Goal: Use online tool/utility: Utilize a website feature to perform a specific function

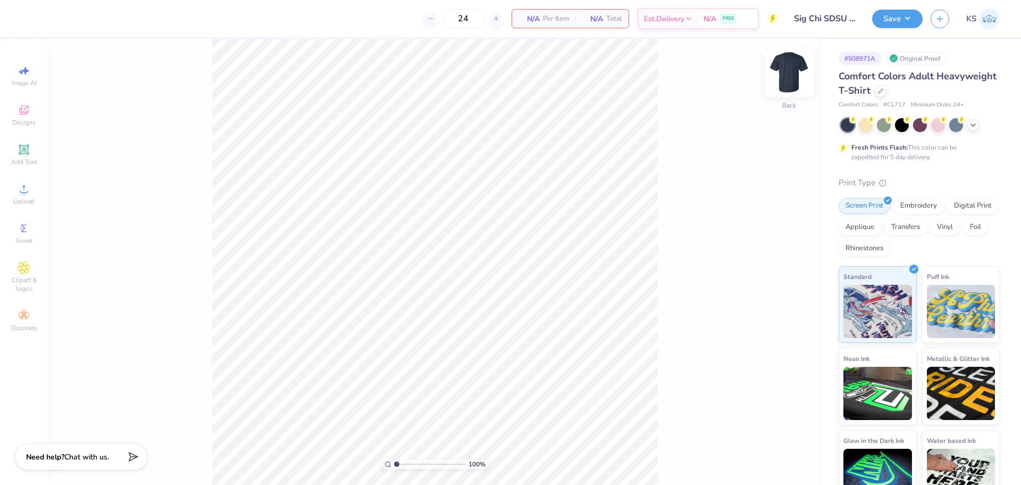
click at [795, 78] on img at bounding box center [789, 72] width 43 height 43
click at [33, 188] on div "Upload" at bounding box center [23, 193] width 37 height 31
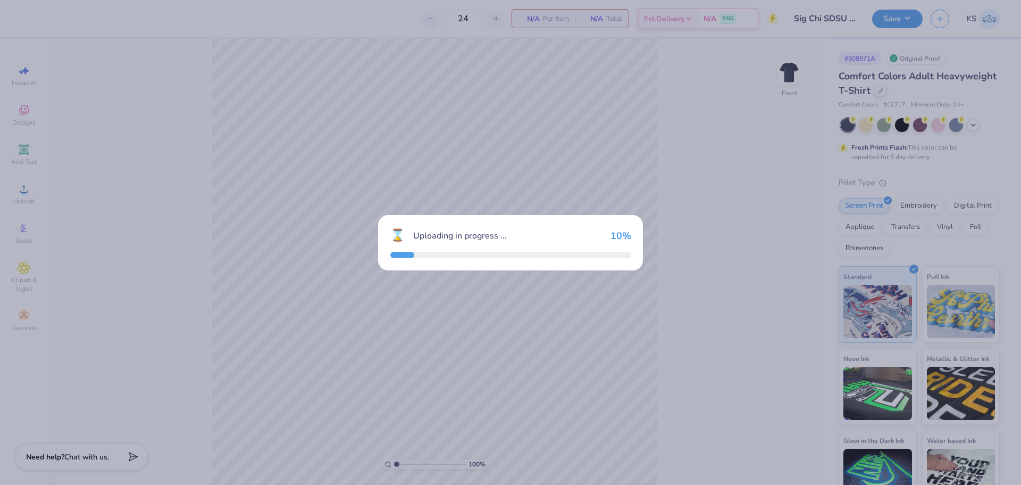
click at [563, 197] on div "⌛ Uploading in progress ... 10 %" at bounding box center [510, 242] width 1021 height 485
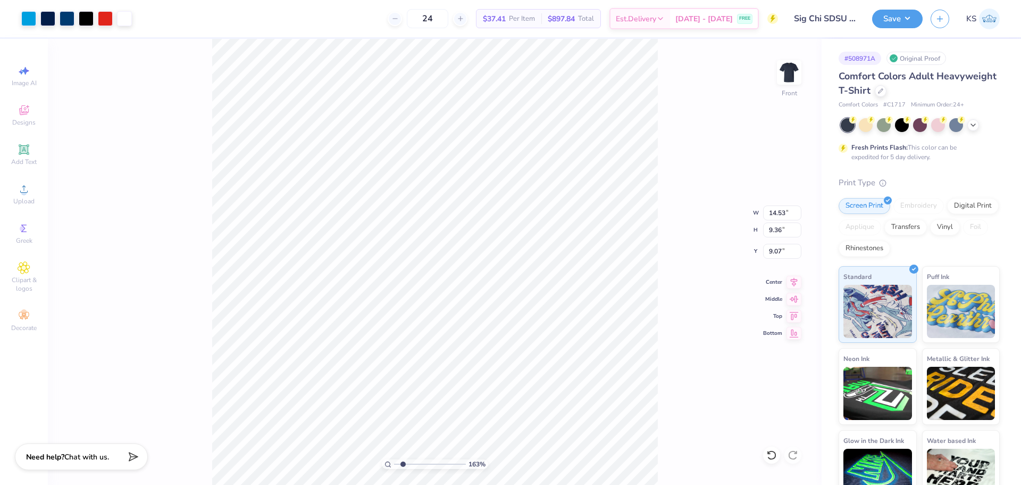
type input "1.93"
click at [403, 464] on input "range" at bounding box center [430, 464] width 72 height 10
type input "9.98"
click at [402, 462] on input "range" at bounding box center [430, 464] width 72 height 10
click at [773, 453] on icon at bounding box center [771, 454] width 11 height 11
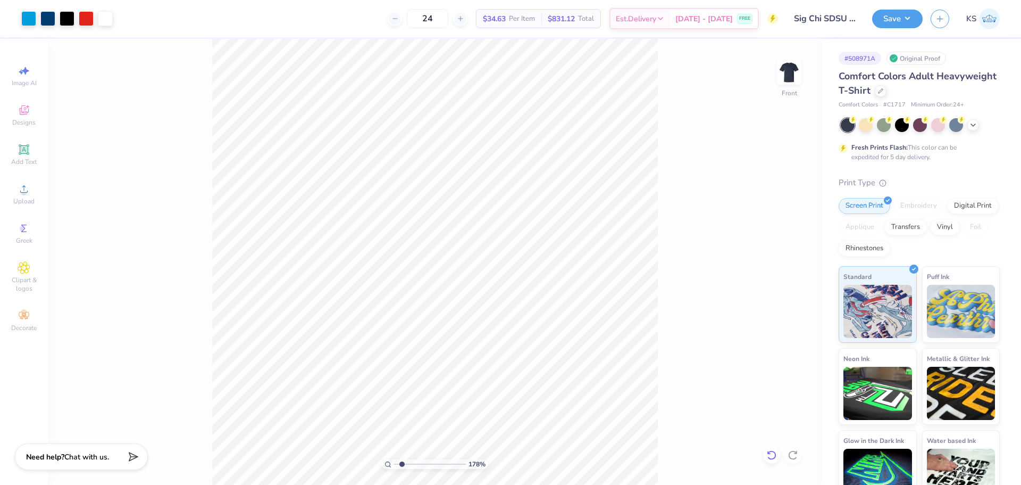
click at [772, 449] on icon at bounding box center [771, 454] width 11 height 11
click at [777, 453] on div at bounding box center [771, 454] width 17 height 17
drag, startPoint x: 403, startPoint y: 461, endPoint x: 698, endPoint y: 448, distance: 294.9
type input "1"
click at [394, 461] on input "range" at bounding box center [430, 464] width 72 height 10
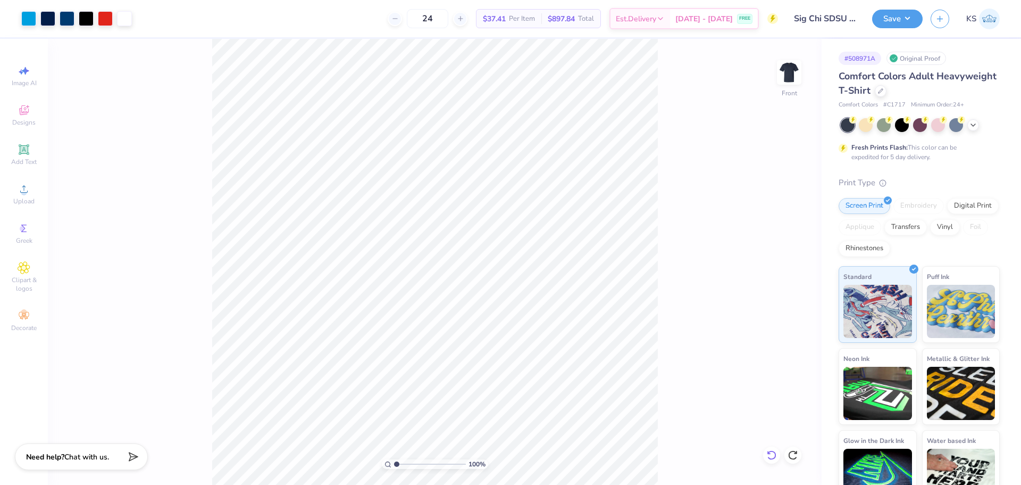
click at [764, 454] on div at bounding box center [771, 454] width 17 height 17
click at [785, 211] on input "14.53" at bounding box center [782, 212] width 38 height 15
type input "12.50"
type input "8.05"
drag, startPoint x: 779, startPoint y: 251, endPoint x: 786, endPoint y: 246, distance: 8.4
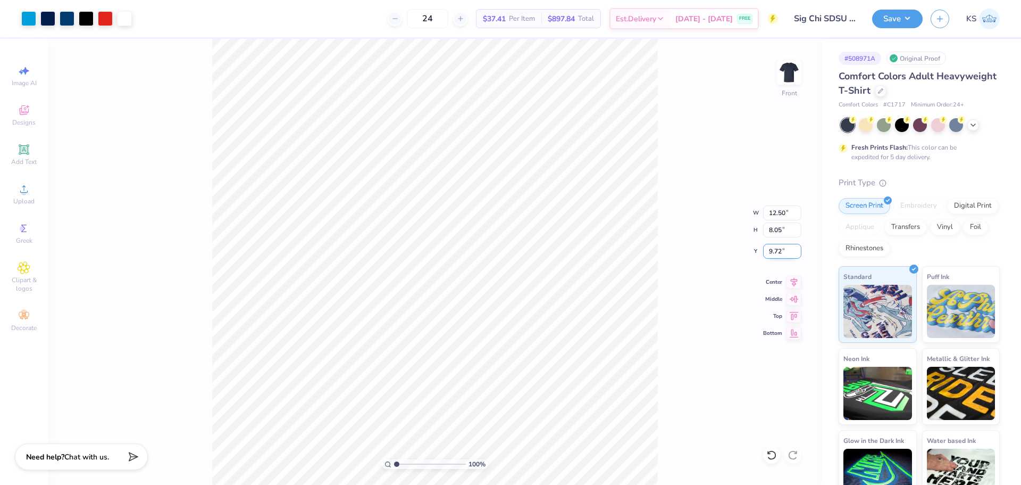
click at [782, 250] on input "9.72" at bounding box center [782, 251] width 38 height 15
type input "3.00"
click at [774, 71] on div "100 % Front" at bounding box center [435, 262] width 774 height 446
click at [784, 68] on img at bounding box center [789, 72] width 43 height 43
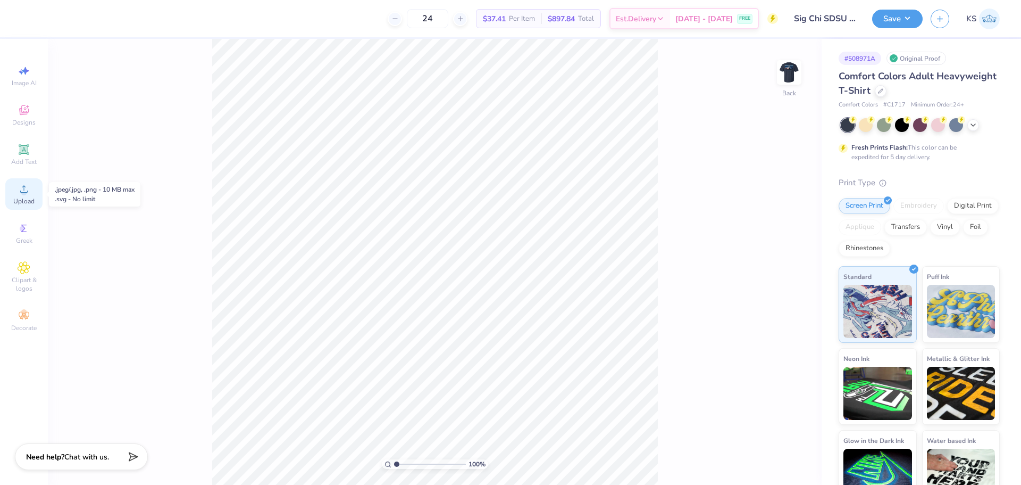
click at [20, 187] on icon at bounding box center [24, 188] width 13 height 13
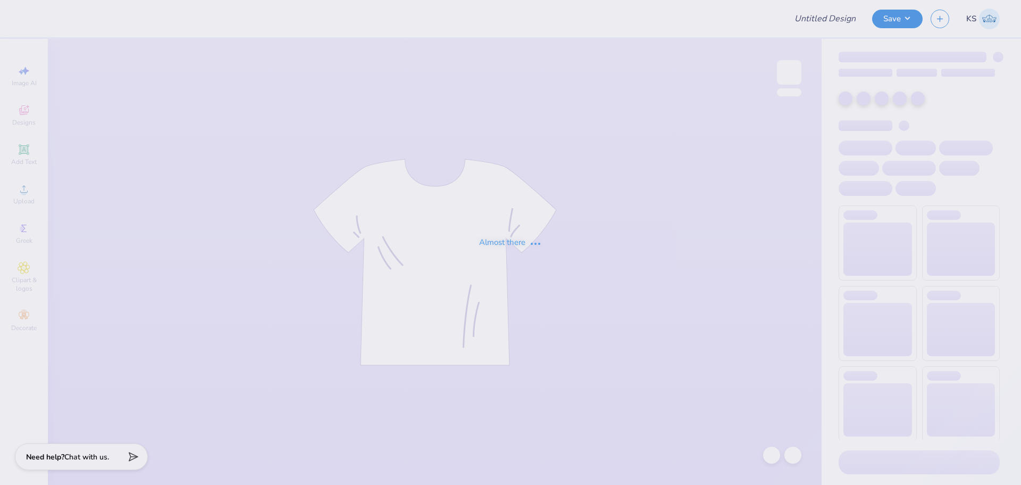
type input "Sig Chi SDSU Parents Wknd Tees"
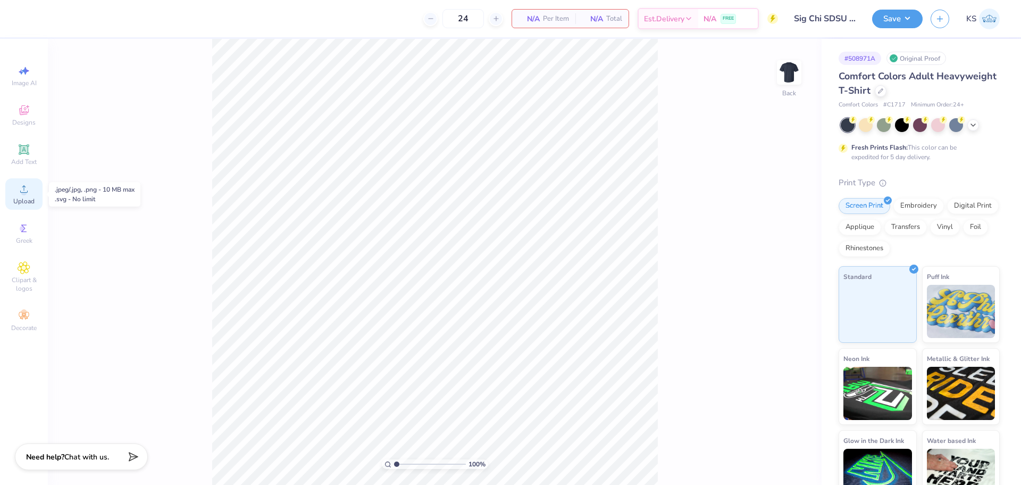
click at [20, 189] on icon at bounding box center [24, 188] width 13 height 13
click at [24, 189] on icon at bounding box center [24, 188] width 13 height 13
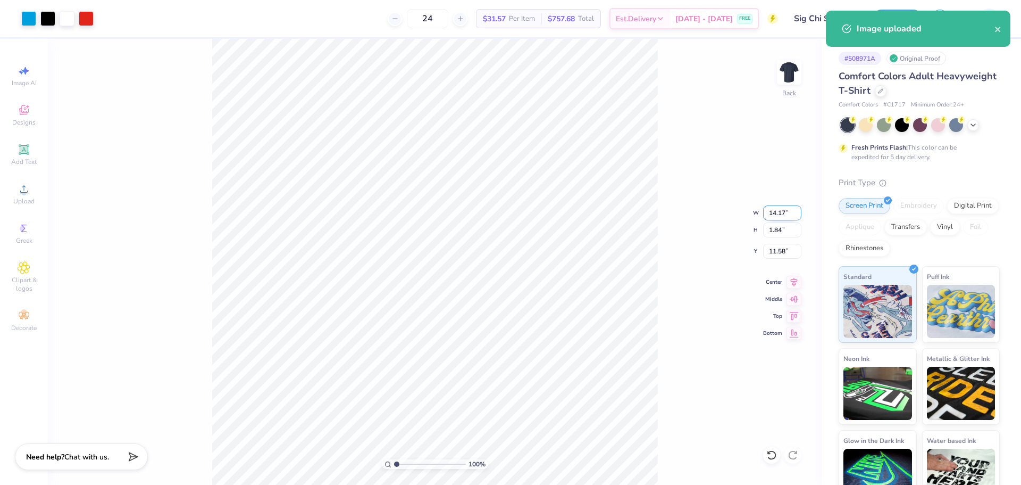
click at [782, 210] on input "14.17" at bounding box center [782, 212] width 38 height 15
type input "12.00"
type input "1.56"
type input "11.72"
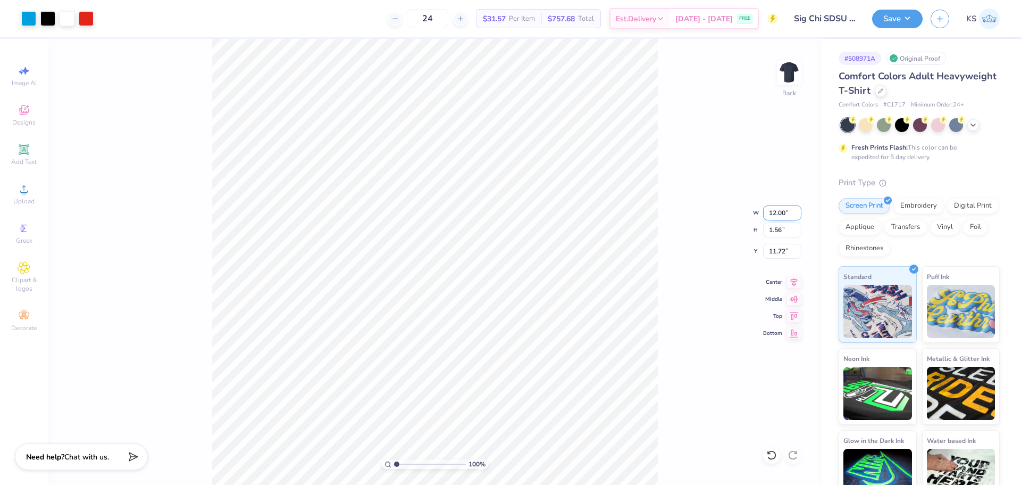
click at [782, 208] on input "12.00" at bounding box center [782, 212] width 38 height 15
type input "10.00"
type input "1.30"
click at [785, 251] on input "11.85" at bounding box center [782, 251] width 38 height 15
type input "3.00"
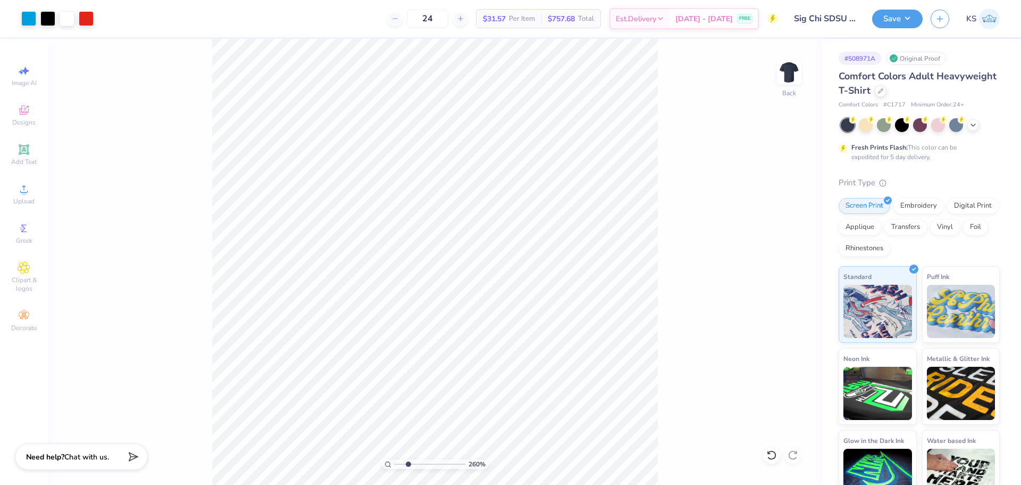
type input "2.53"
click at [407, 461] on input "range" at bounding box center [430, 464] width 72 height 10
click at [27, 155] on icon at bounding box center [24, 149] width 13 height 13
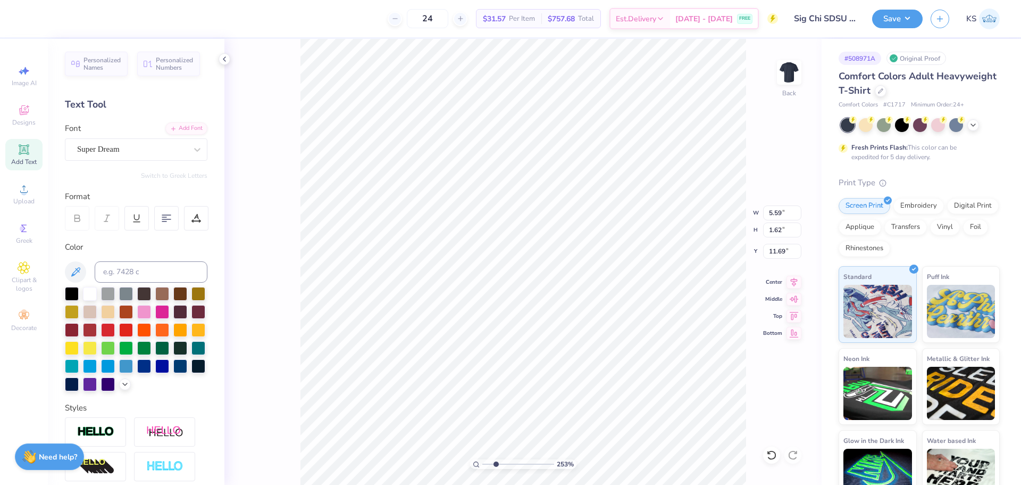
scroll to position [9, 2]
type textarea "PARENTS WEEKEND"
type input "14.17"
type input "1.17"
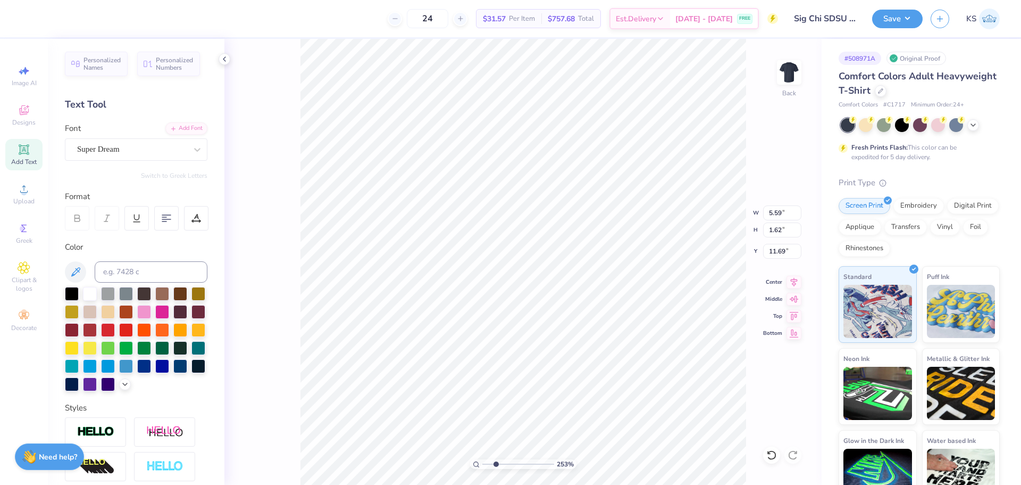
type input "11.91"
click at [133, 328] on div at bounding box center [126, 329] width 14 height 14
click at [172, 126] on div "Add Font" at bounding box center [186, 127] width 42 height 12
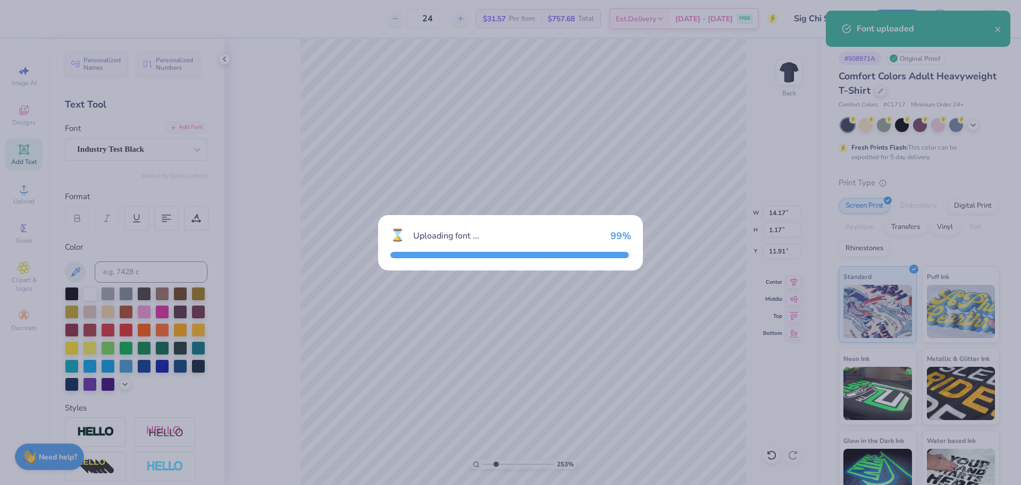
type input "1.07"
type input "11.96"
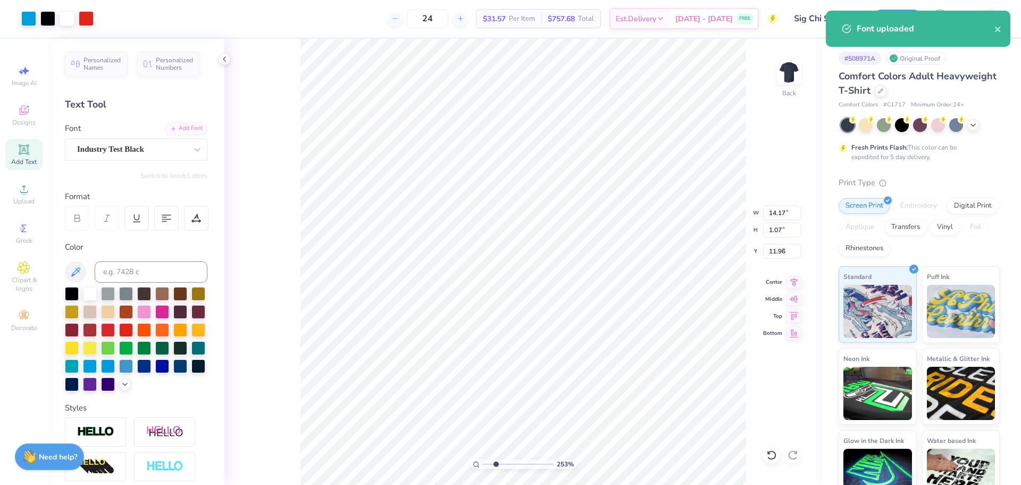
type input "10.00"
type input "1.30"
type input "3.00"
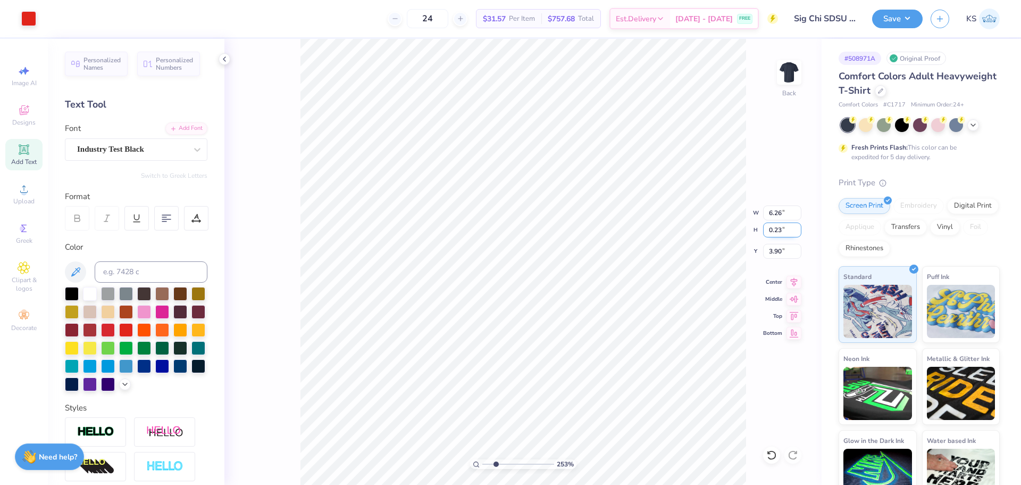
click at [779, 232] on input "0.23" at bounding box center [782, 229] width 38 height 15
type input "14.17"
type input "1.07"
type input "11.96"
click at [777, 227] on input "1.07" at bounding box center [782, 229] width 38 height 15
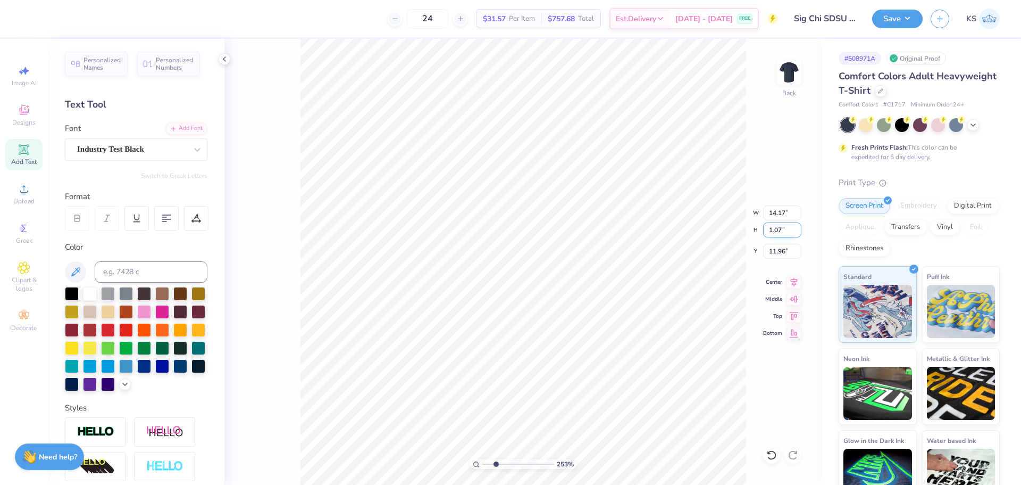
paste input "0.23"
type input "0.23"
type input "3.05"
type input "4.67"
click at [794, 277] on icon at bounding box center [794, 280] width 7 height 9
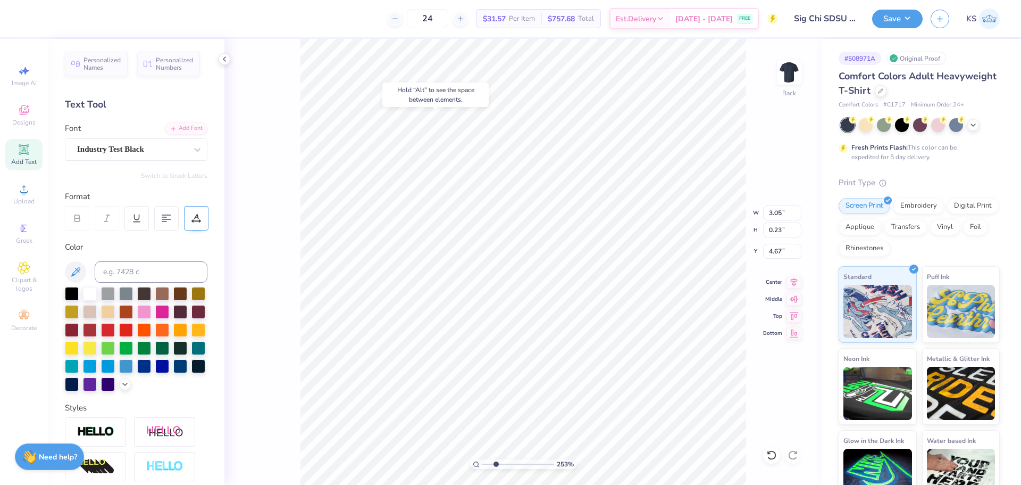
click at [196, 215] on icon at bounding box center [196, 216] width 5 height 5
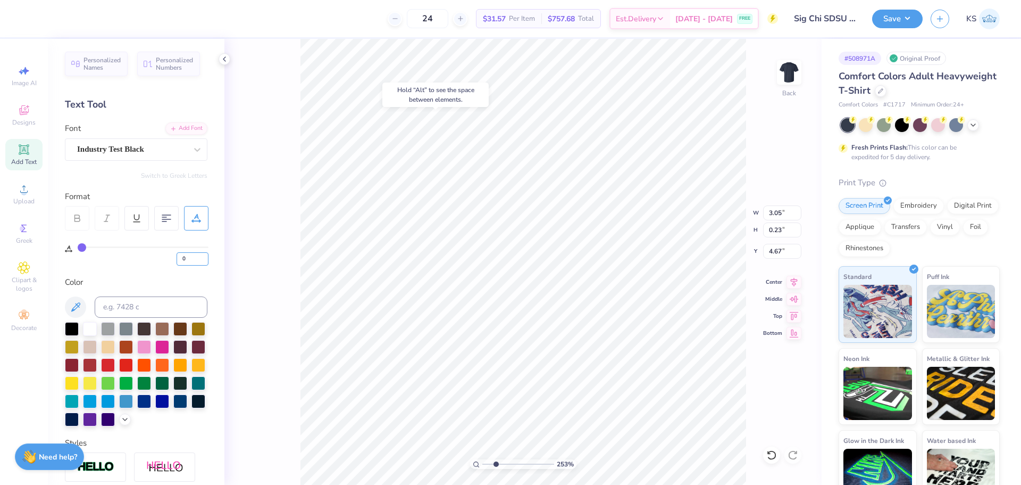
drag, startPoint x: 187, startPoint y: 260, endPoint x: 200, endPoint y: 248, distance: 17.0
click at [188, 260] on input "0" at bounding box center [193, 258] width 32 height 13
type input "20"
type input "3.97"
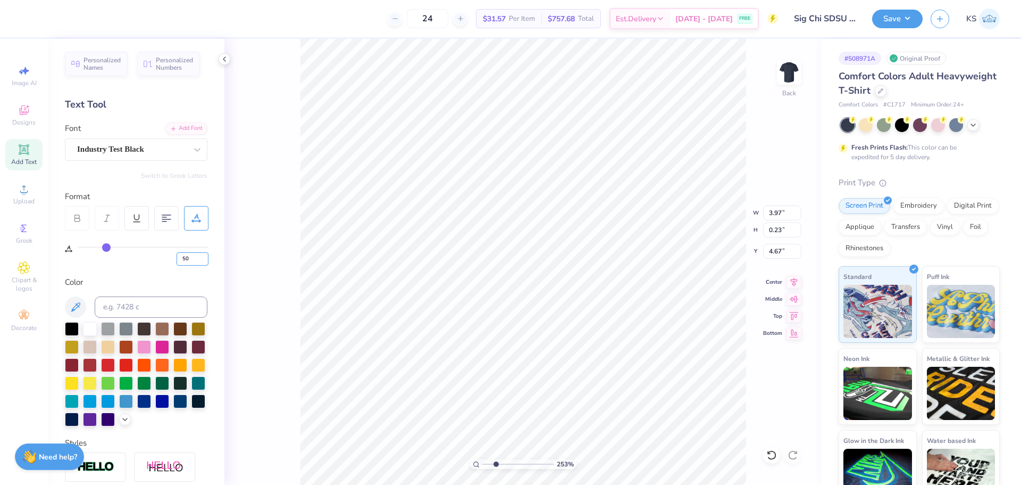
type input "50"
type input "5.35"
type input "1000"
type input "100"
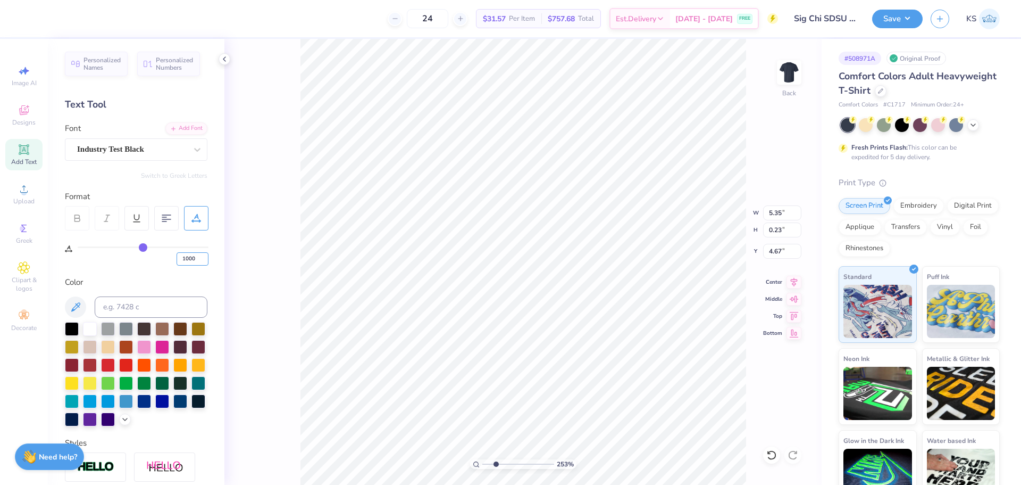
type input "100"
type input "7.64"
drag, startPoint x: 186, startPoint y: 255, endPoint x: 219, endPoint y: 241, distance: 36.0
click at [187, 255] on input "100" at bounding box center [193, 258] width 32 height 13
type input "80"
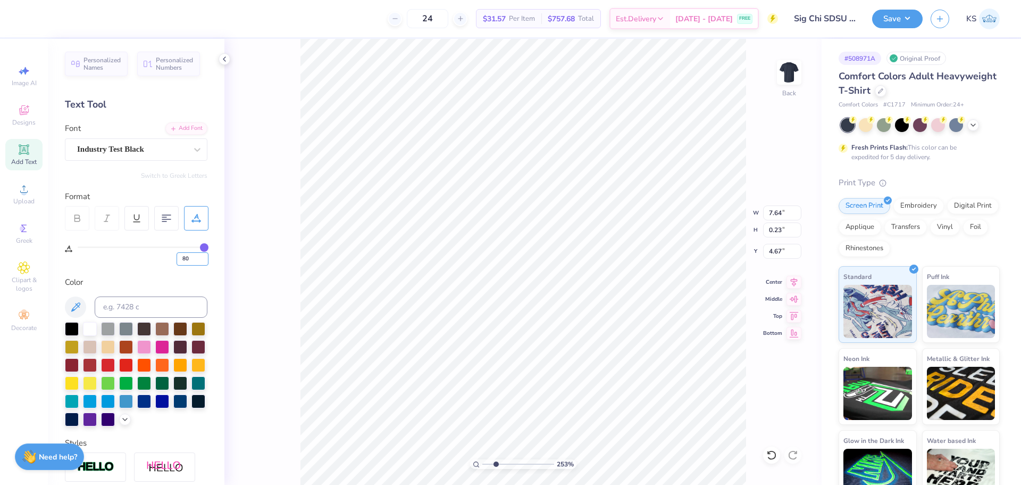
type input "80"
type input "6.72"
type input "70"
type input "6.26"
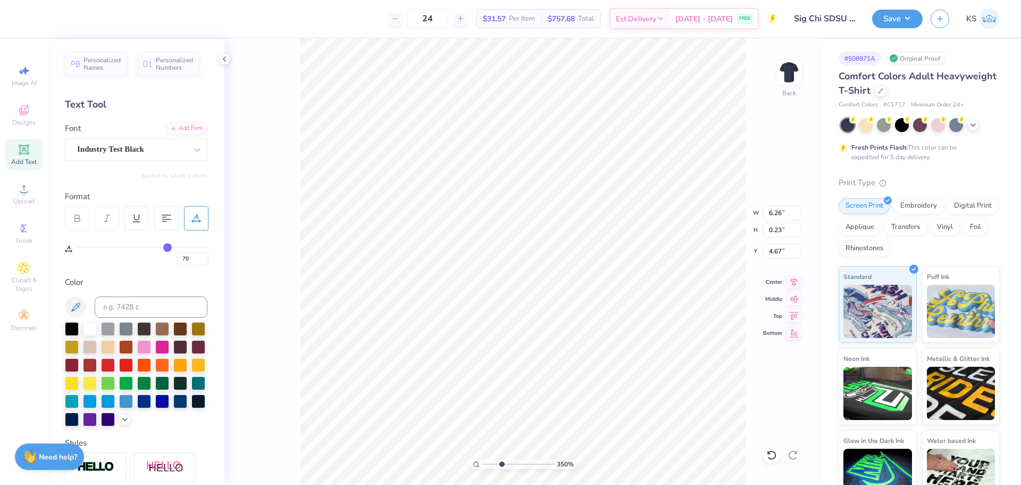
type input "3.27"
click at [501, 460] on input "range" at bounding box center [518, 464] width 72 height 10
type input "6.40"
type input "0.57"
type input "3.73"
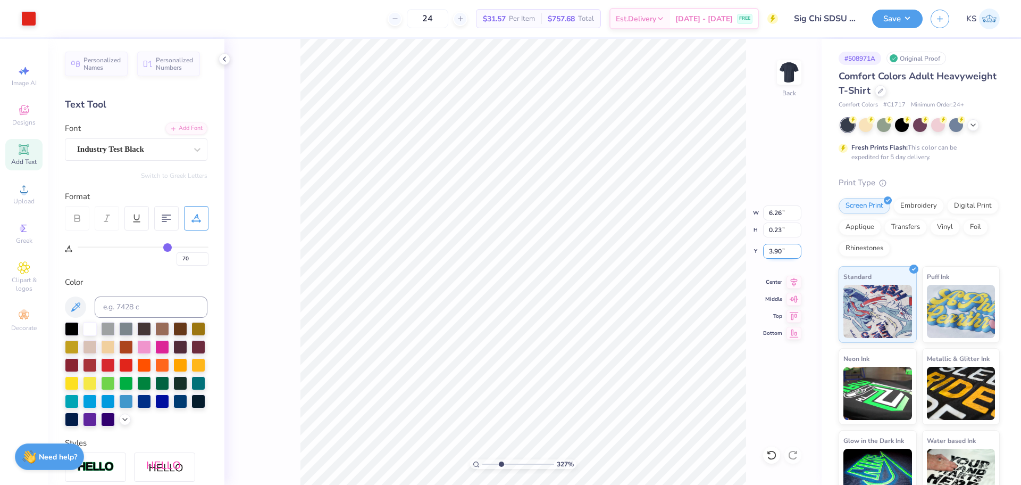
click at [779, 253] on input "3.90" at bounding box center [782, 251] width 38 height 15
click at [775, 253] on input "4.67" at bounding box center [782, 251] width 38 height 15
paste input "3.90"
type input "3.90"
drag, startPoint x: 502, startPoint y: 460, endPoint x: 497, endPoint y: 458, distance: 5.4
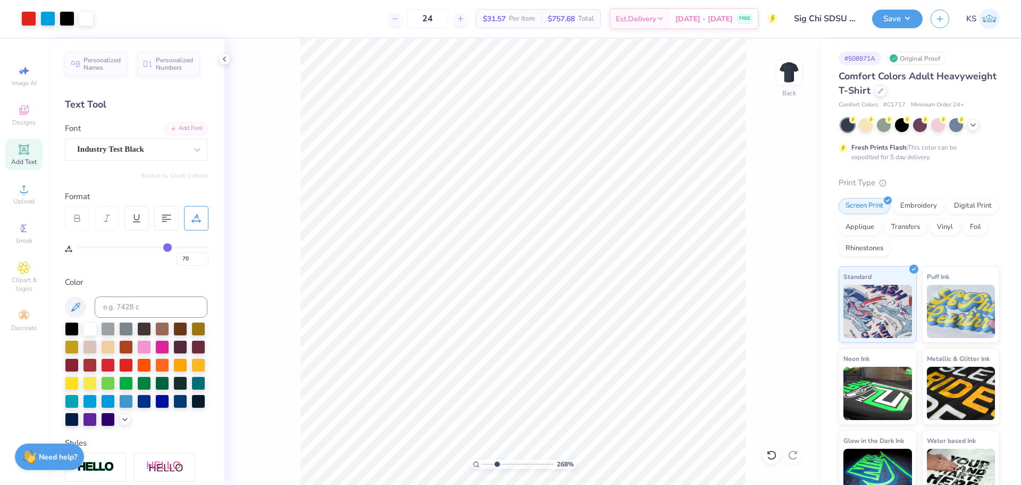
click at [497, 459] on input "range" at bounding box center [518, 464] width 72 height 10
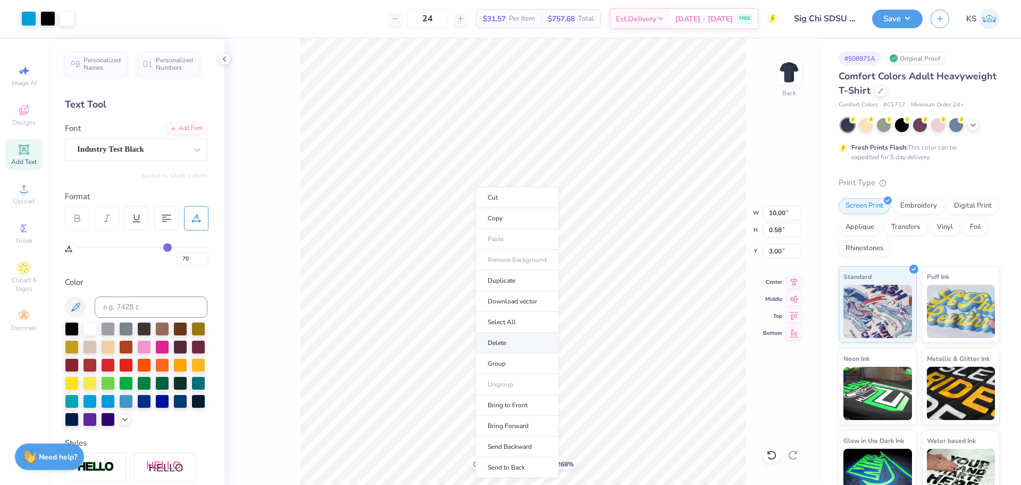
click at [521, 346] on li "Delete" at bounding box center [518, 342] width 84 height 21
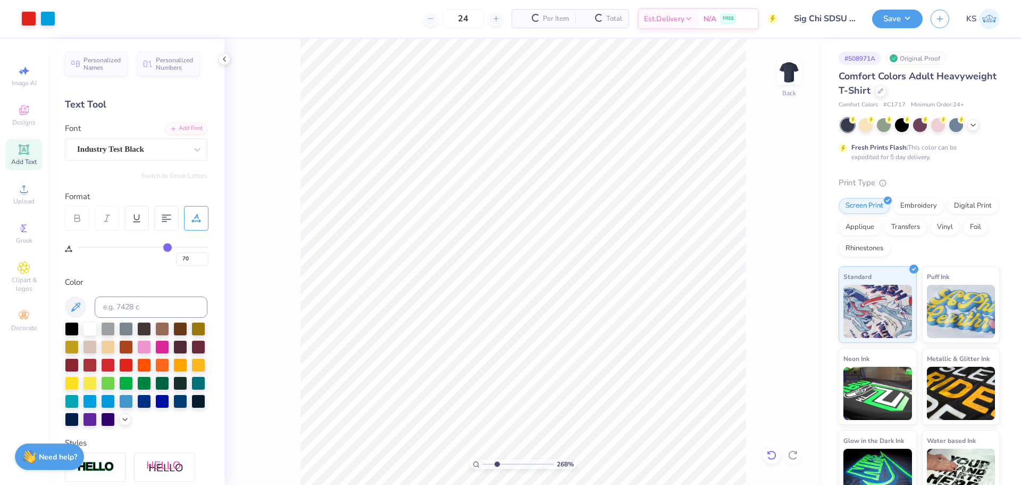
click at [772, 452] on icon at bounding box center [771, 454] width 11 height 11
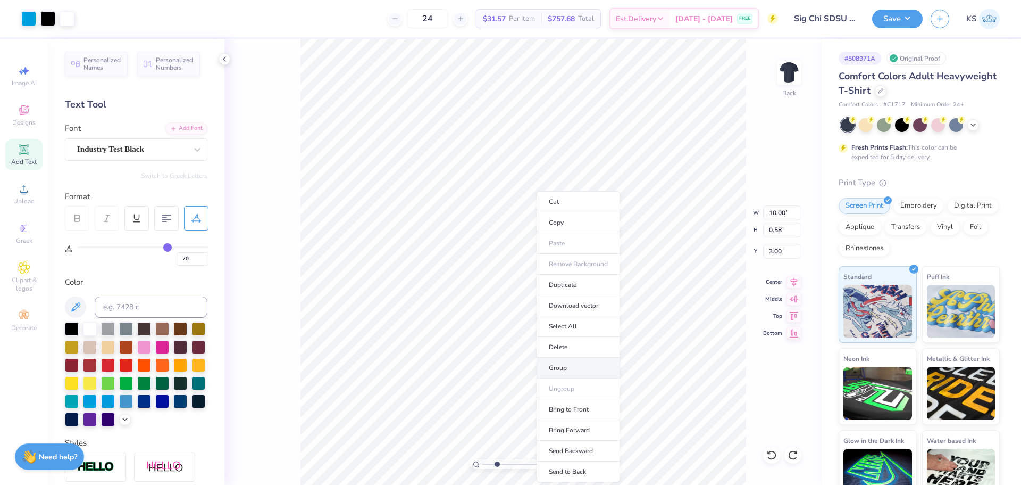
click at [579, 369] on li "Group" at bounding box center [579, 367] width 84 height 21
drag, startPoint x: 495, startPoint y: 465, endPoint x: 486, endPoint y: 462, distance: 9.1
click at [486, 462] on input "range" at bounding box center [518, 464] width 72 height 10
type input "1.19"
type input "1.30"
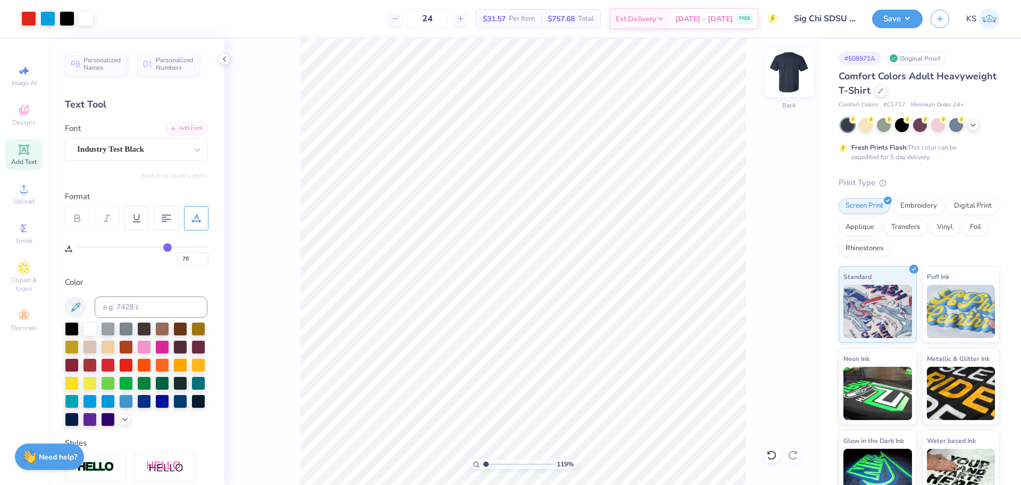
click at [793, 80] on img at bounding box center [789, 72] width 43 height 43
click at [14, 196] on div "Upload" at bounding box center [23, 193] width 37 height 31
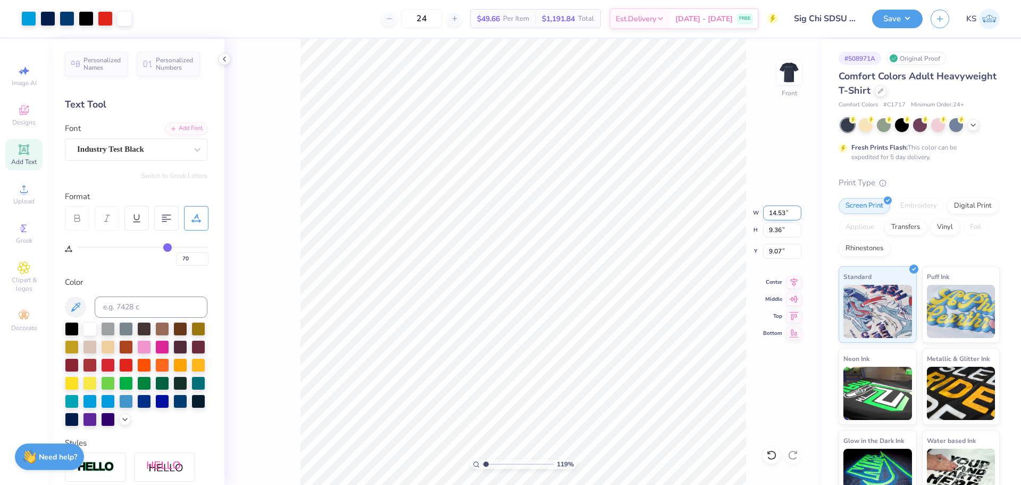
click at [782, 216] on input "14.53" at bounding box center [782, 212] width 38 height 15
type input "10.00"
type input "6.44"
click at [779, 253] on input "10.53" at bounding box center [782, 251] width 38 height 15
type input "3.00"
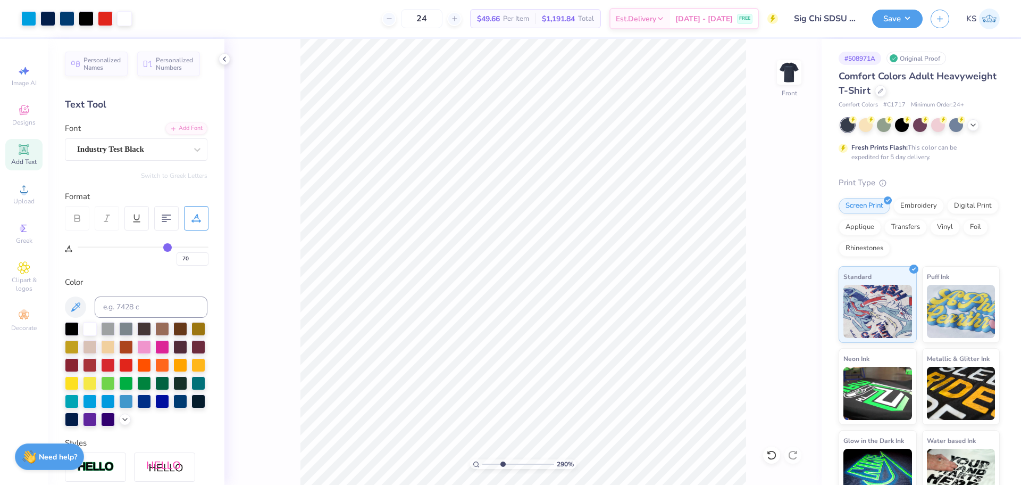
drag, startPoint x: 492, startPoint y: 462, endPoint x: 503, endPoint y: 462, distance: 10.6
click at [503, 462] on input "range" at bounding box center [518, 464] width 72 height 10
drag, startPoint x: 504, startPoint y: 462, endPoint x: 497, endPoint y: 462, distance: 6.9
type input "2.75"
click at [497, 462] on input "range" at bounding box center [518, 464] width 72 height 10
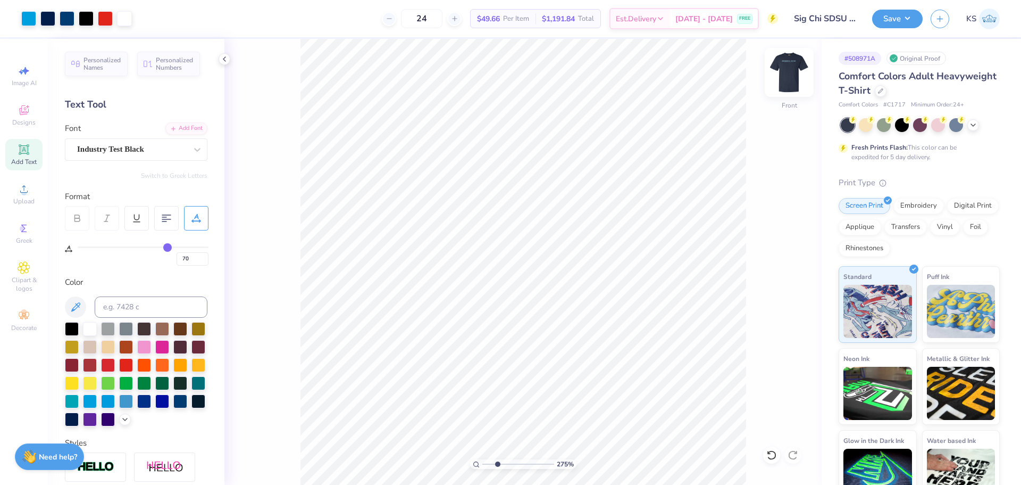
click at [791, 72] on img at bounding box center [789, 72] width 43 height 43
click at [783, 71] on img at bounding box center [789, 72] width 43 height 43
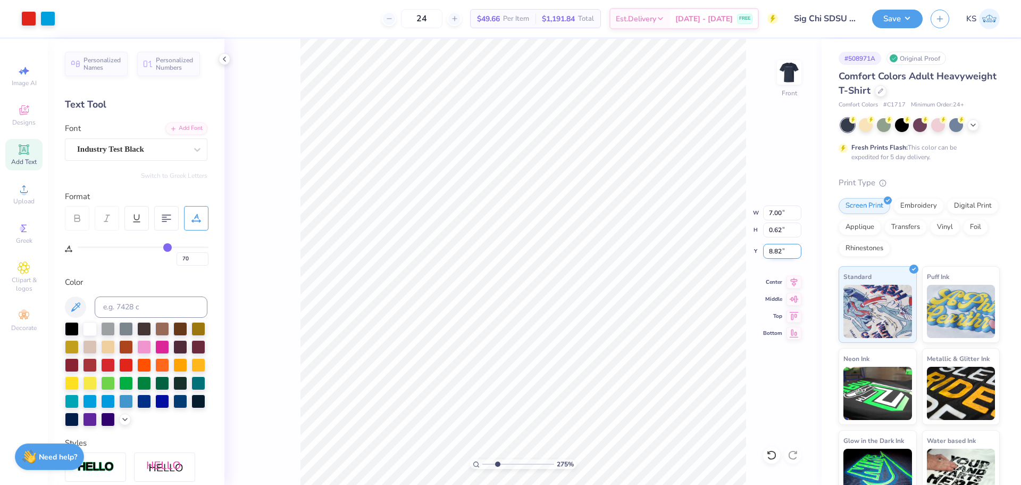
click at [779, 248] on input "8.82" at bounding box center [782, 251] width 38 height 15
click at [786, 211] on input "7.00" at bounding box center [782, 212] width 38 height 15
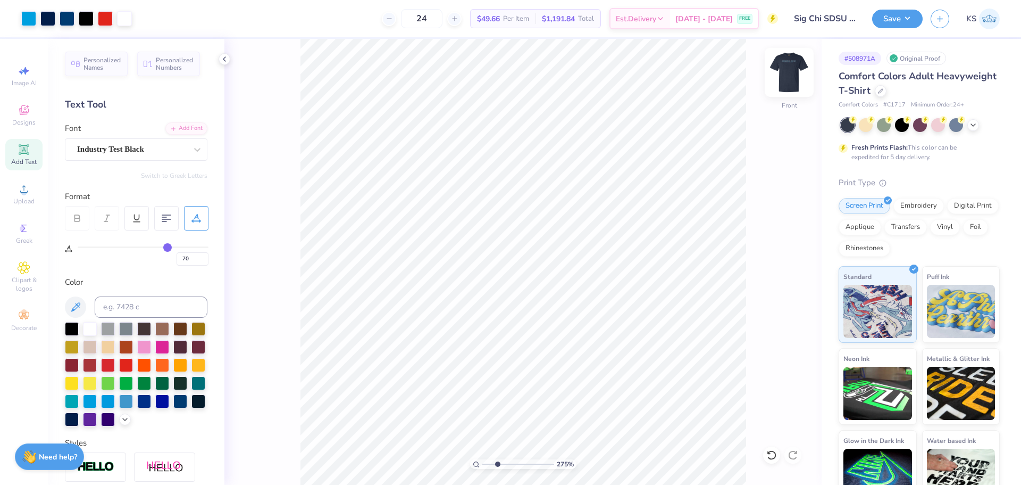
click at [786, 76] on img at bounding box center [789, 72] width 43 height 43
click at [794, 80] on img at bounding box center [789, 72] width 43 height 43
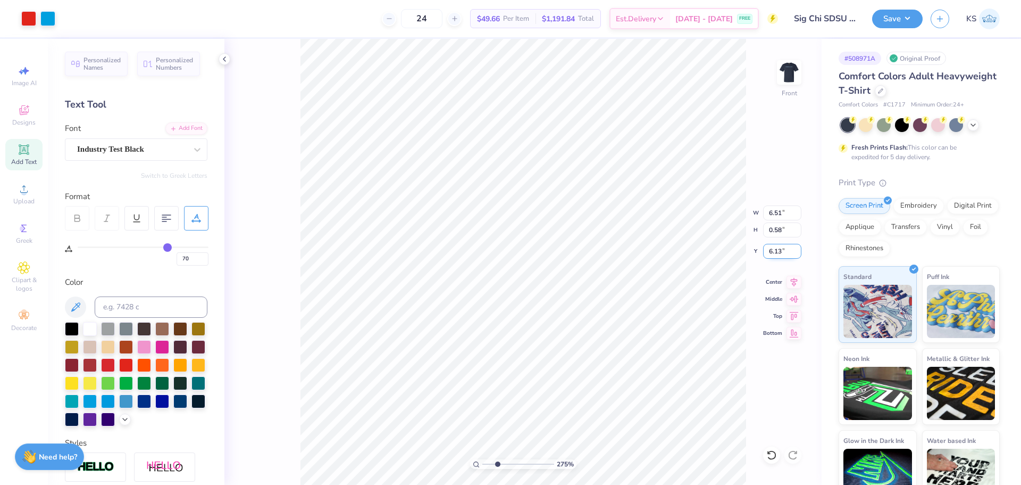
click at [771, 248] on input "6.13" at bounding box center [782, 251] width 38 height 15
click at [781, 219] on input "6.51" at bounding box center [782, 212] width 38 height 15
type input "7.00"
type input "0.62"
click at [786, 247] on input "6.11" at bounding box center [782, 251] width 38 height 15
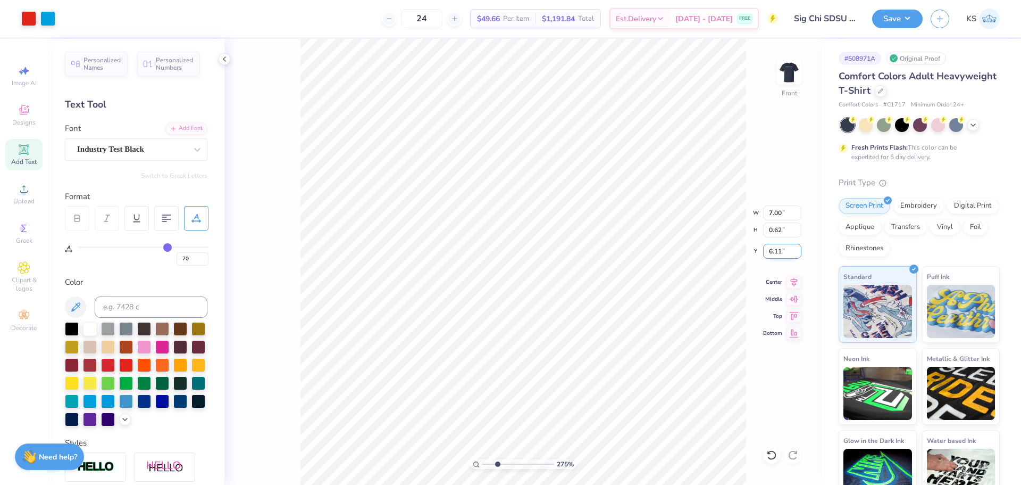
paste input "8.82"
type input "8.82"
click at [790, 278] on icon at bounding box center [794, 280] width 15 height 13
click at [495, 463] on input "range" at bounding box center [518, 464] width 72 height 10
click at [581, 368] on li "Group" at bounding box center [577, 367] width 84 height 21
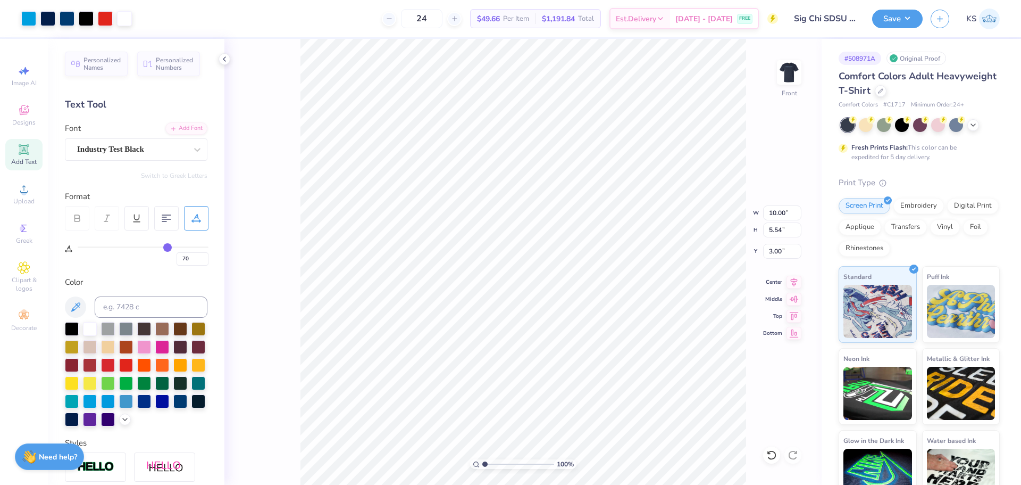
drag, startPoint x: 502, startPoint y: 460, endPoint x: 460, endPoint y: 460, distance: 41.5
type input "1"
click at [482, 460] on input "range" at bounding box center [518, 464] width 72 height 10
type input "6.44"
click at [777, 214] on input "10.00" at bounding box center [782, 212] width 38 height 15
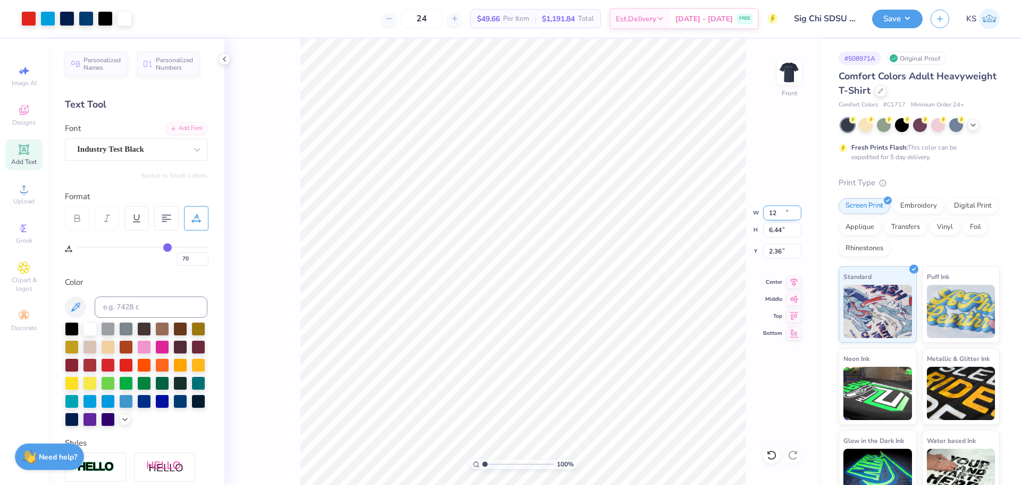
type input "12.00"
type input "7.73"
click at [786, 253] on input "2.36" at bounding box center [782, 251] width 38 height 15
type input "3.00"
click at [494, 460] on input "range" at bounding box center [518, 464] width 72 height 10
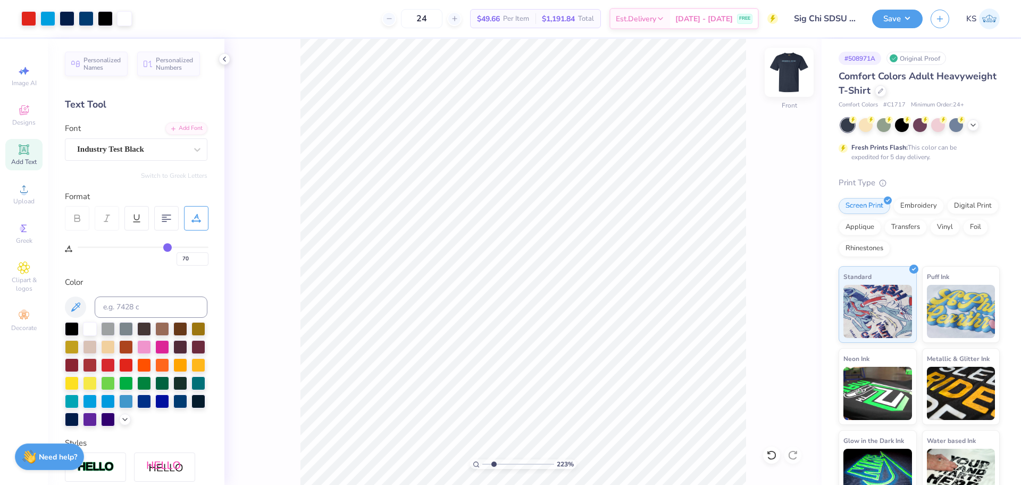
click at [791, 78] on img at bounding box center [789, 72] width 43 height 43
drag, startPoint x: 493, startPoint y: 466, endPoint x: 431, endPoint y: 455, distance: 62.2
type input "1"
click at [482, 459] on input "range" at bounding box center [518, 464] width 72 height 10
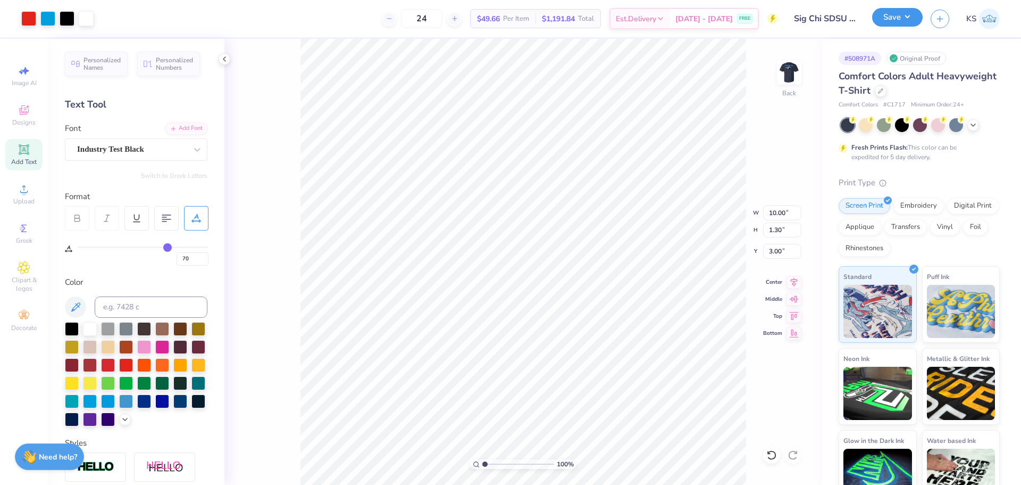
drag, startPoint x: 904, startPoint y: 15, endPoint x: 888, endPoint y: 19, distance: 15.9
click at [904, 17] on button "Save" at bounding box center [897, 17] width 51 height 19
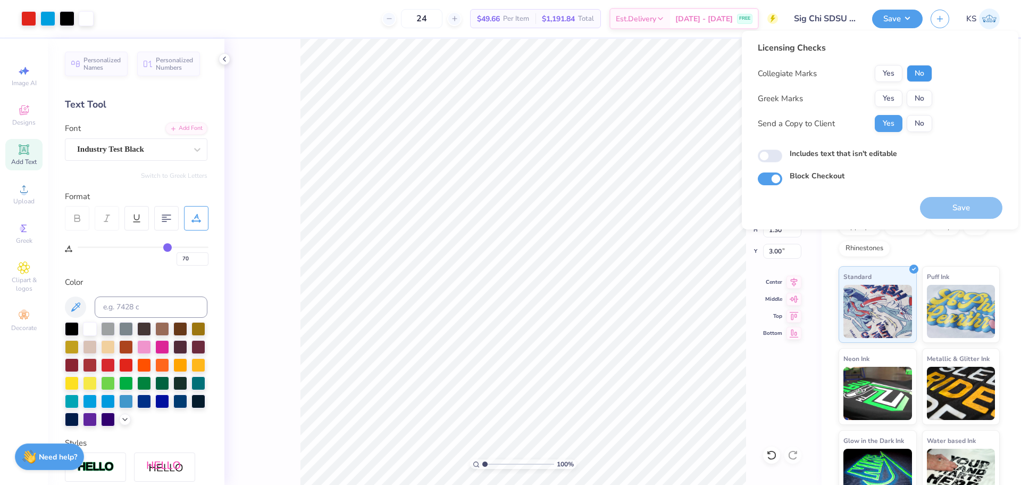
drag, startPoint x: 915, startPoint y: 71, endPoint x: 891, endPoint y: 89, distance: 30.4
click at [908, 75] on button "No" at bounding box center [920, 73] width 26 height 17
click at [885, 103] on button "Yes" at bounding box center [889, 98] width 28 height 17
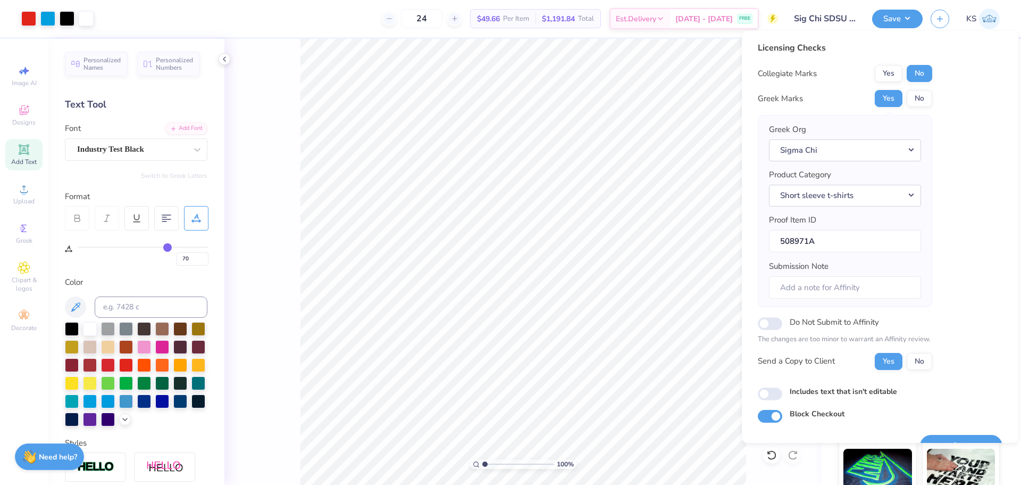
scroll to position [24, 0]
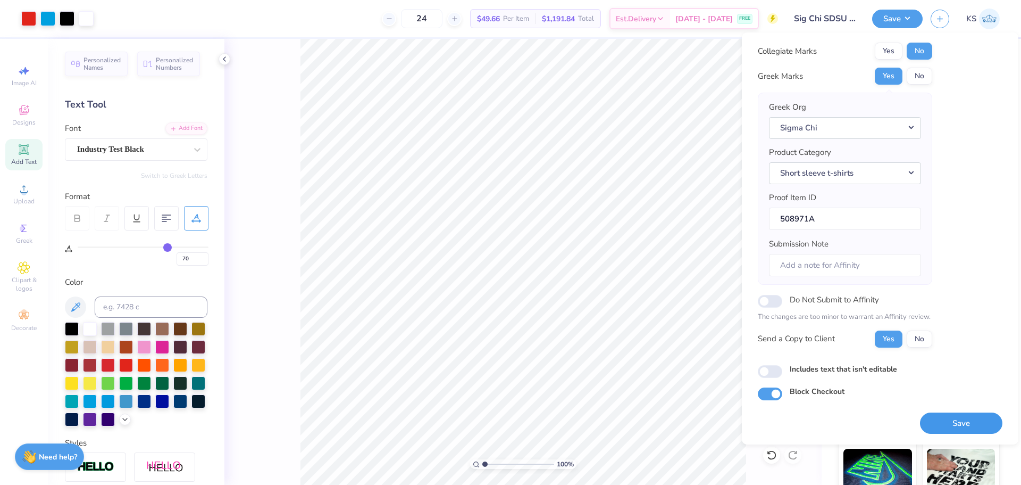
drag, startPoint x: 961, startPoint y: 418, endPoint x: 882, endPoint y: 386, distance: 85.1
click at [960, 418] on button "Save" at bounding box center [961, 423] width 82 height 22
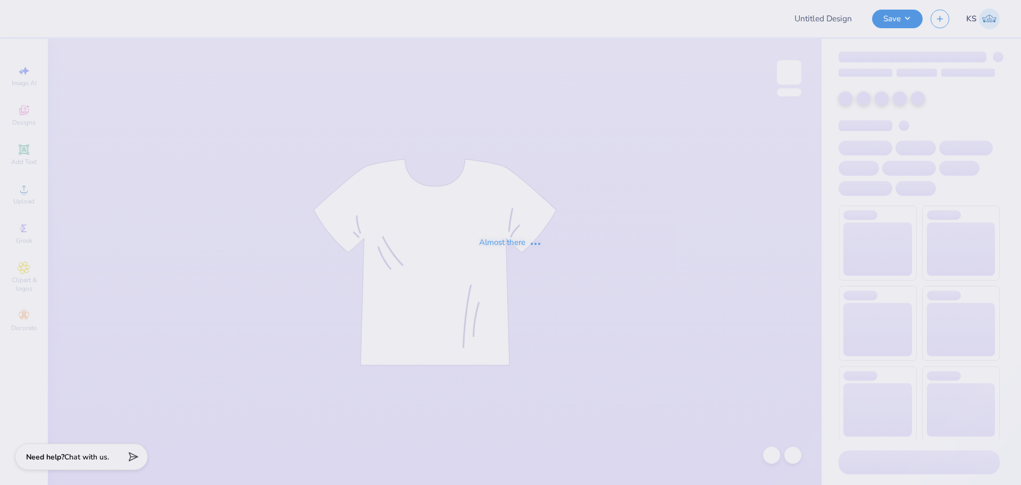
type input "UK Pharmacy Mockups!"
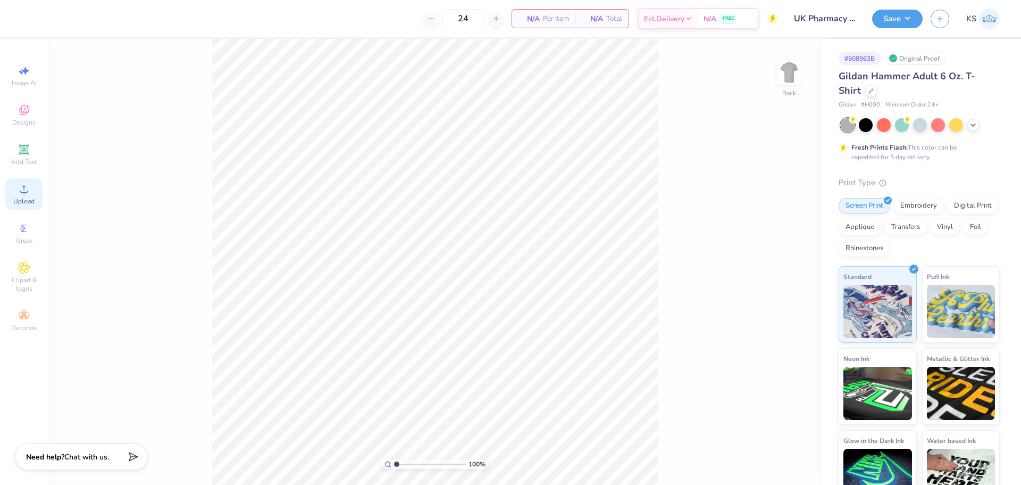
drag, startPoint x: 26, startPoint y: 200, endPoint x: 34, endPoint y: 203, distance: 8.6
click at [29, 201] on span "Upload" at bounding box center [23, 201] width 21 height 9
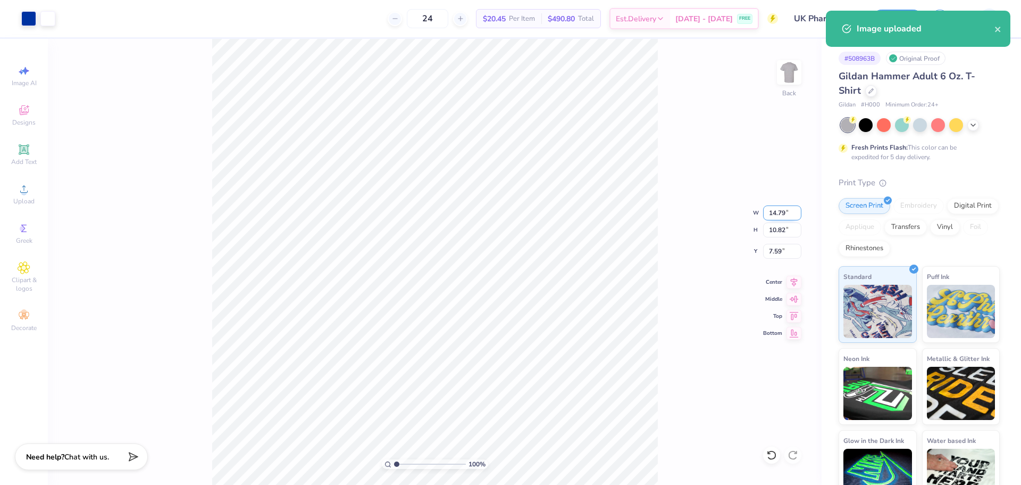
click at [779, 211] on input "14.79" at bounding box center [782, 212] width 38 height 15
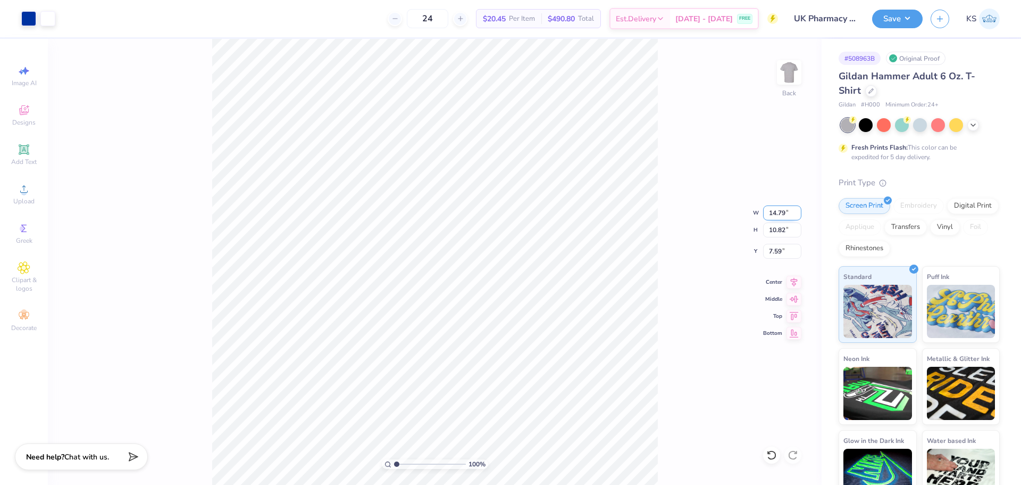
drag, startPoint x: 781, startPoint y: 214, endPoint x: 794, endPoint y: 230, distance: 20.8
click at [782, 214] on input "14.79" at bounding box center [782, 212] width 38 height 15
type input "10.00"
type input "7.32"
click at [777, 245] on input "9.34" at bounding box center [782, 251] width 38 height 15
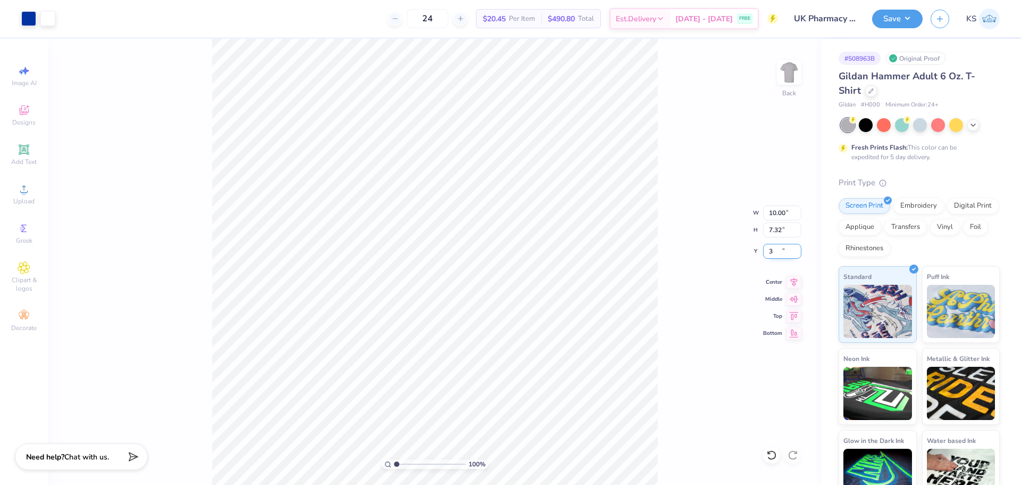
type input "3.00"
drag, startPoint x: 399, startPoint y: 464, endPoint x: 417, endPoint y: 465, distance: 17.6
type input "3.87"
click at [417, 465] on input "range" at bounding box center [430, 464] width 72 height 10
type input "6.62"
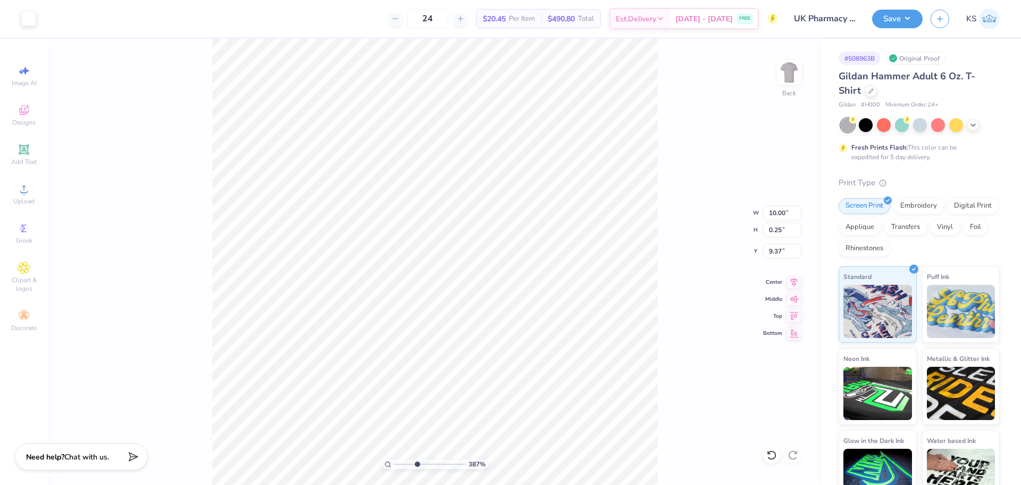
type input "3.00"
click at [412, 463] on input "range" at bounding box center [430, 464] width 72 height 10
drag, startPoint x: 412, startPoint y: 463, endPoint x: 402, endPoint y: 462, distance: 10.7
type input "1.71"
click at [402, 462] on input "range" at bounding box center [430, 464] width 72 height 10
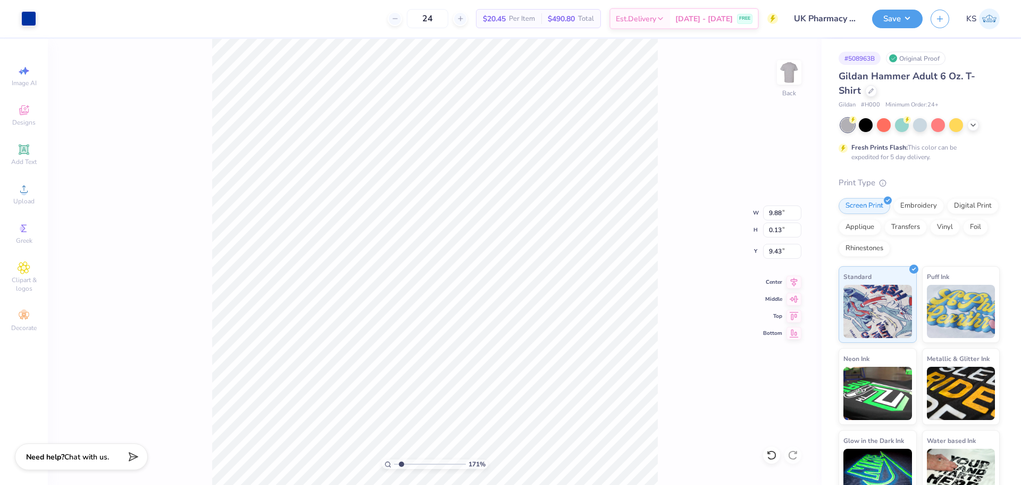
type input "6.49"
type input "3.06"
drag, startPoint x: 43, startPoint y: 14, endPoint x: 35, endPoint y: 13, distance: 8.0
click at [40, 14] on div "Art colors 24 $20.45 Per Item $490.80 Total Est. Delivery Aug 31 - Sep 3 FREE D…" at bounding box center [510, 18] width 1021 height 37
click at [32, 14] on div at bounding box center [28, 17] width 15 height 15
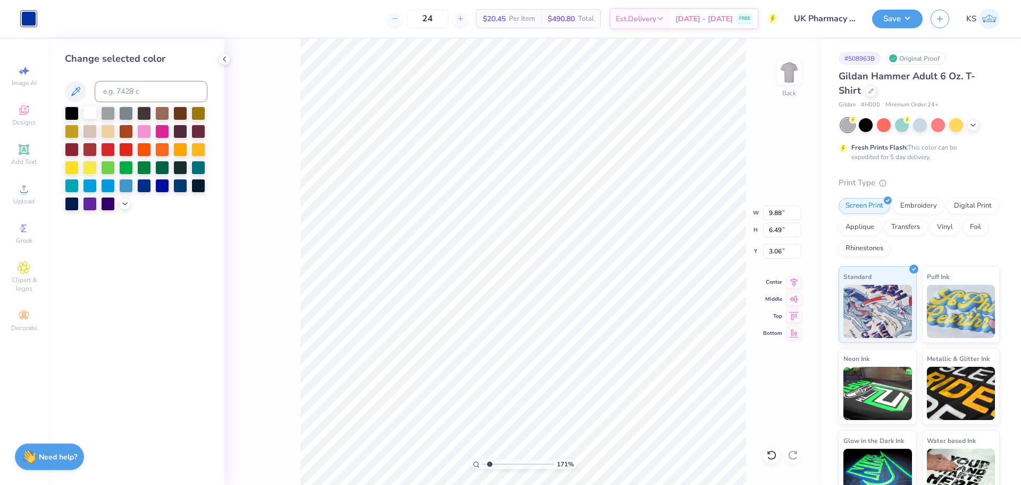
click at [88, 113] on div at bounding box center [90, 112] width 14 height 14
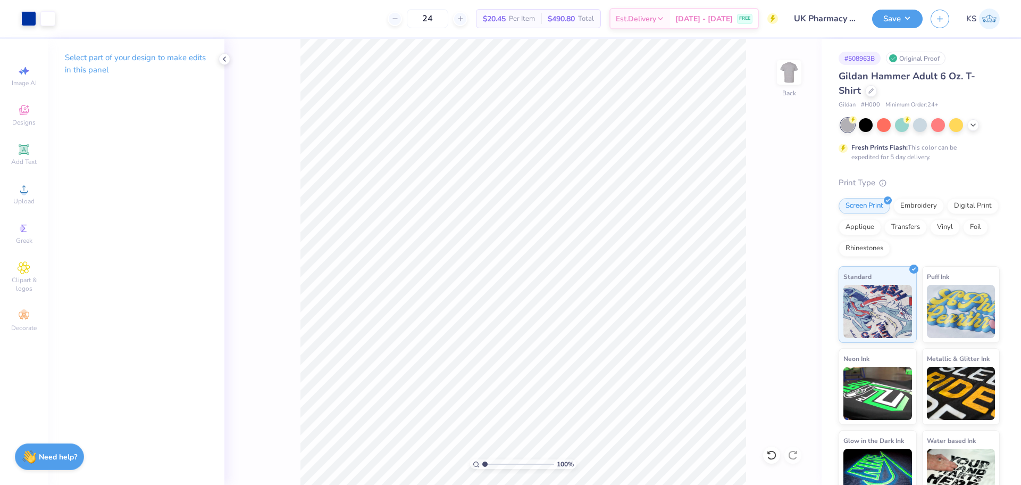
drag, startPoint x: 483, startPoint y: 462, endPoint x: 457, endPoint y: 462, distance: 26.6
type input "1"
click at [482, 462] on input "range" at bounding box center [518, 464] width 72 height 10
drag, startPoint x: 782, startPoint y: 214, endPoint x: 795, endPoint y: 221, distance: 14.1
click at [787, 214] on input "9.88" at bounding box center [782, 212] width 38 height 15
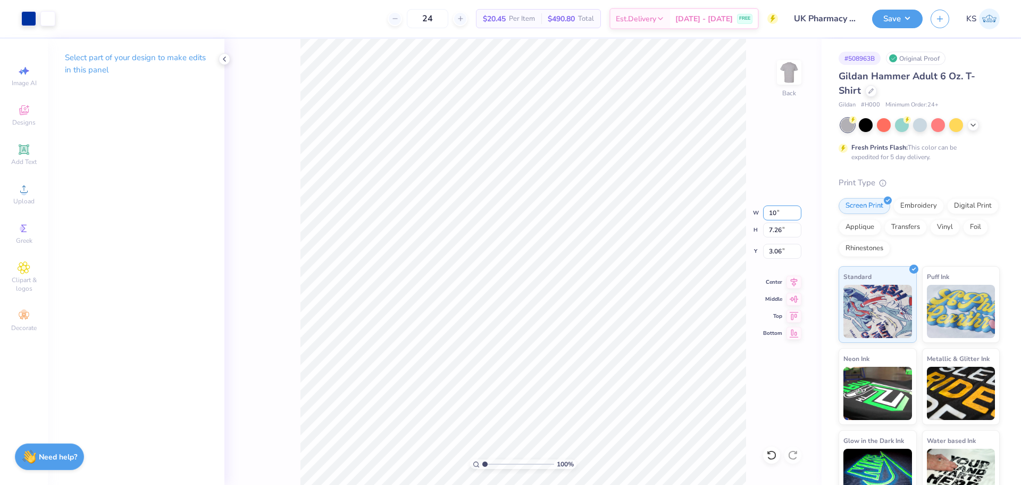
type input "10.00"
type input "7.35"
click at [778, 253] on input "3.02" at bounding box center [782, 251] width 38 height 15
type input "3.00"
click at [566, 360] on li "Group" at bounding box center [566, 367] width 84 height 21
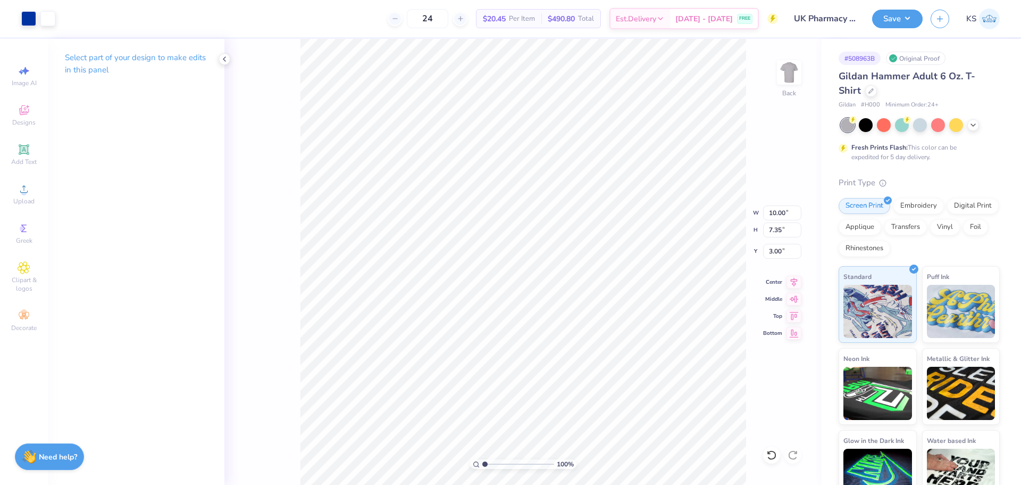
drag, startPoint x: 902, startPoint y: 19, endPoint x: 902, endPoint y: 28, distance: 9.0
click at [902, 20] on button "Save" at bounding box center [897, 19] width 51 height 19
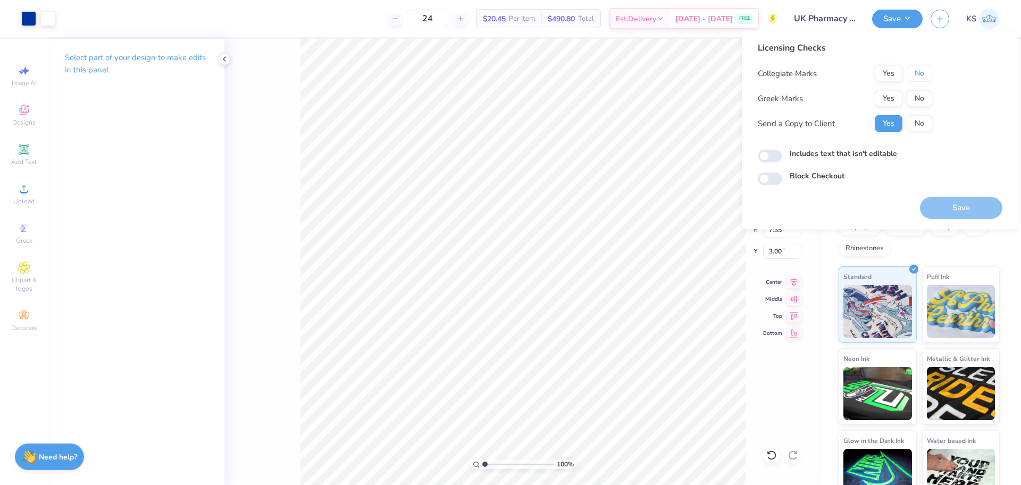
drag, startPoint x: 915, startPoint y: 69, endPoint x: 913, endPoint y: 89, distance: 19.8
click at [915, 70] on button "No" at bounding box center [920, 73] width 26 height 17
click at [913, 95] on button "No" at bounding box center [920, 98] width 26 height 17
drag, startPoint x: 946, startPoint y: 206, endPoint x: 953, endPoint y: 205, distance: 6.4
click at [945, 206] on button "Save" at bounding box center [961, 208] width 82 height 22
